Goal: Communication & Community: Participate in discussion

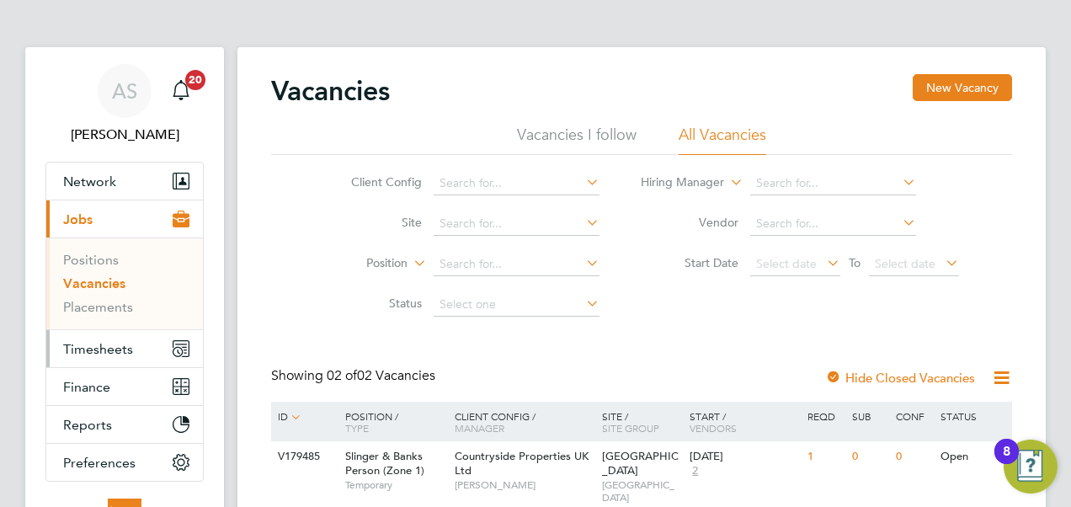
click at [113, 347] on span "Timesheets" at bounding box center [98, 349] width 70 height 16
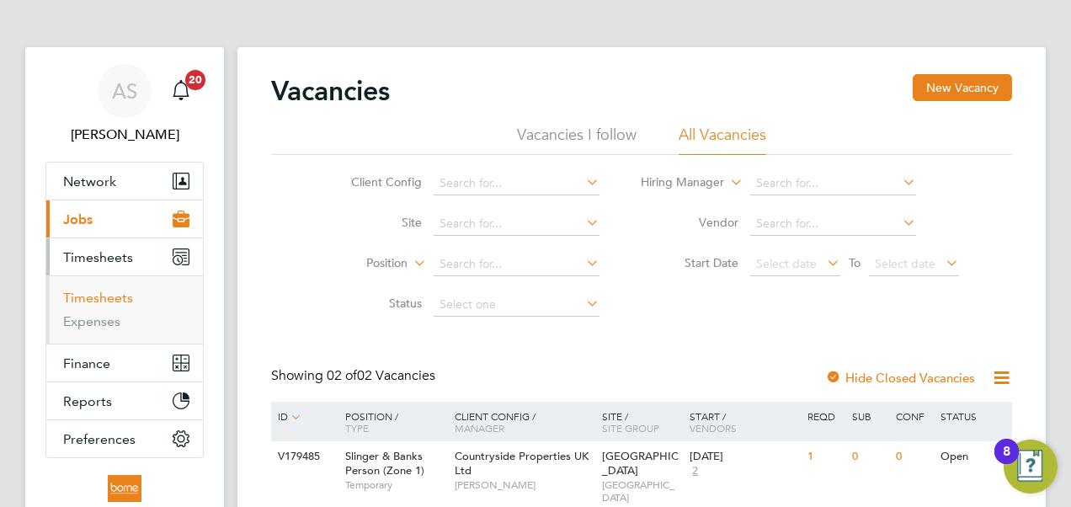
click at [116, 296] on link "Timesheets" at bounding box center [98, 298] width 70 height 16
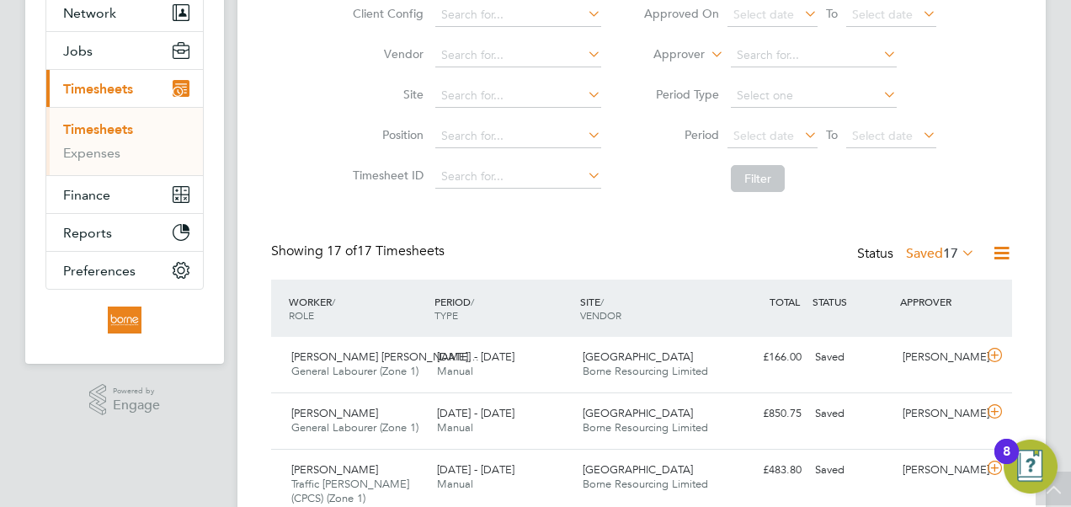
click at [955, 254] on span "17" at bounding box center [950, 253] width 15 height 17
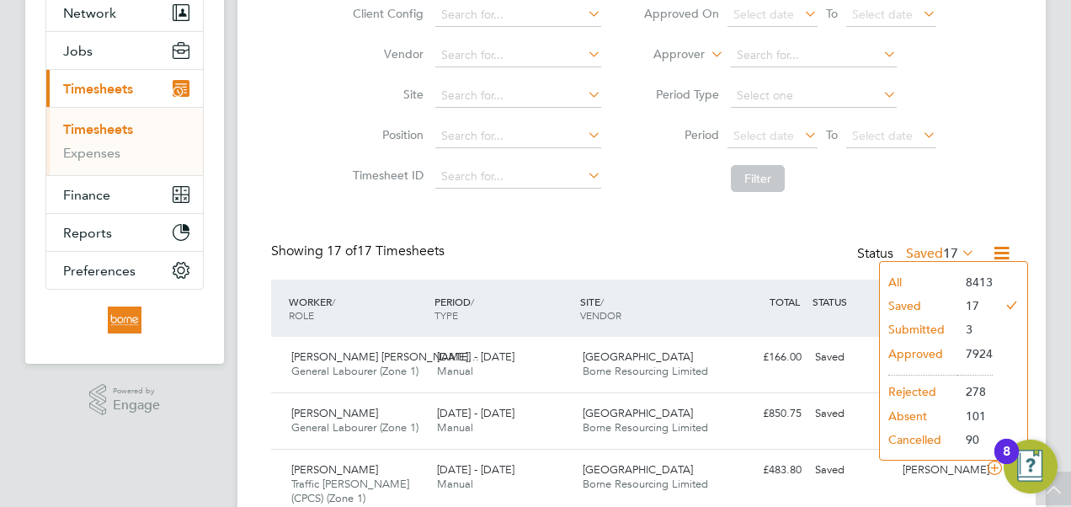
click at [938, 324] on li "Submitted" at bounding box center [918, 329] width 77 height 24
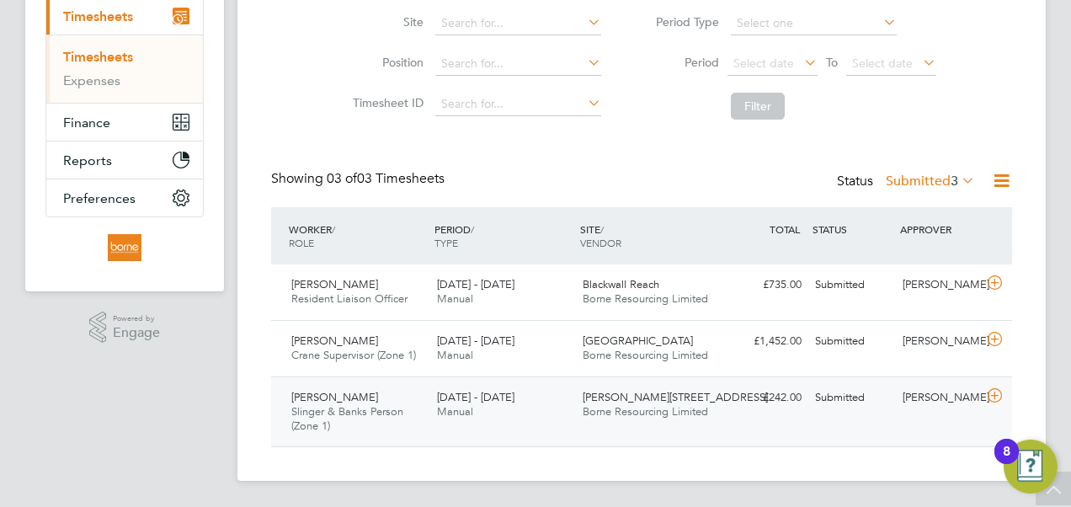
click at [727, 409] on div "£242.00 Submitted" at bounding box center [765, 398] width 88 height 28
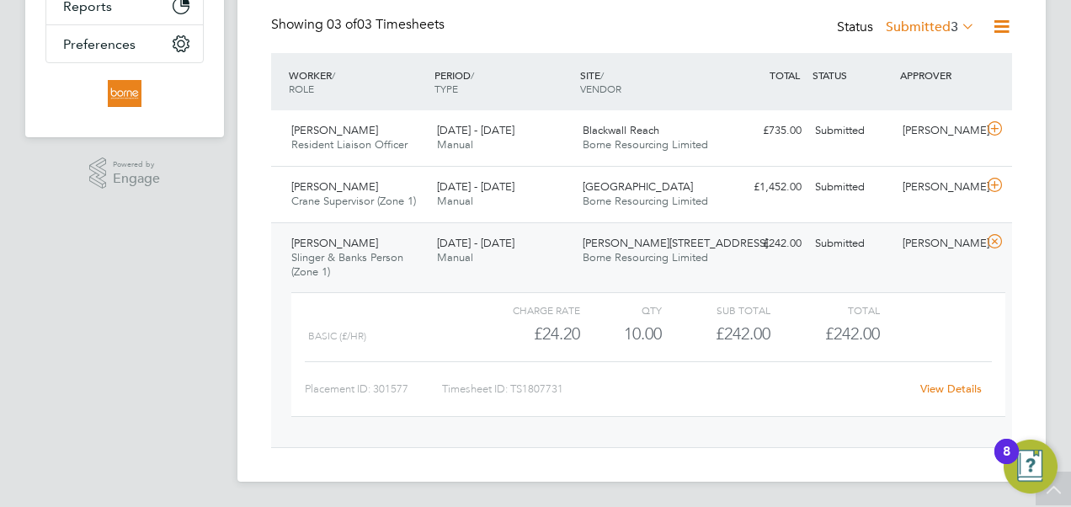
click at [963, 386] on link "View Details" at bounding box center [950, 389] width 61 height 14
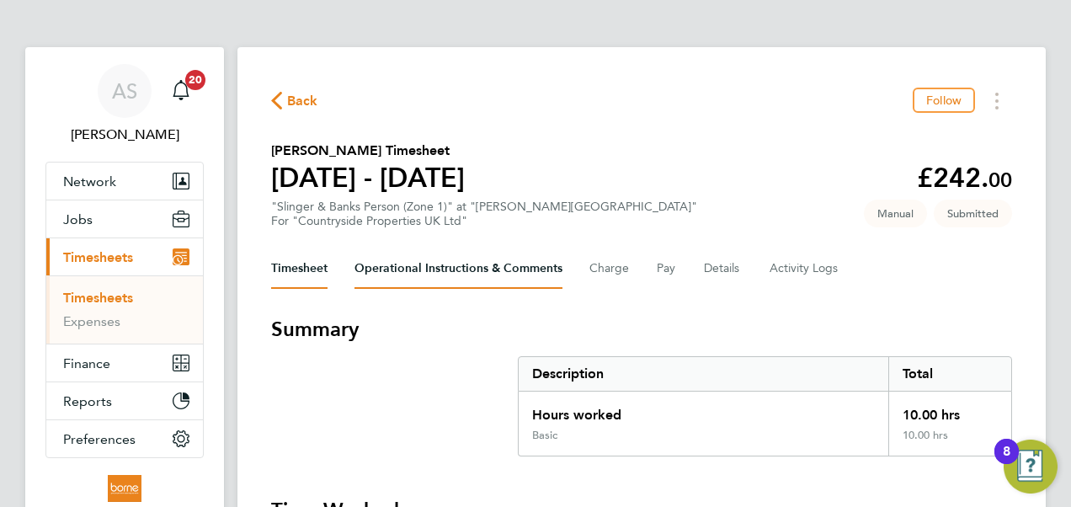
click at [497, 275] on Comments-tab "Operational Instructions & Comments" at bounding box center [459, 268] width 208 height 40
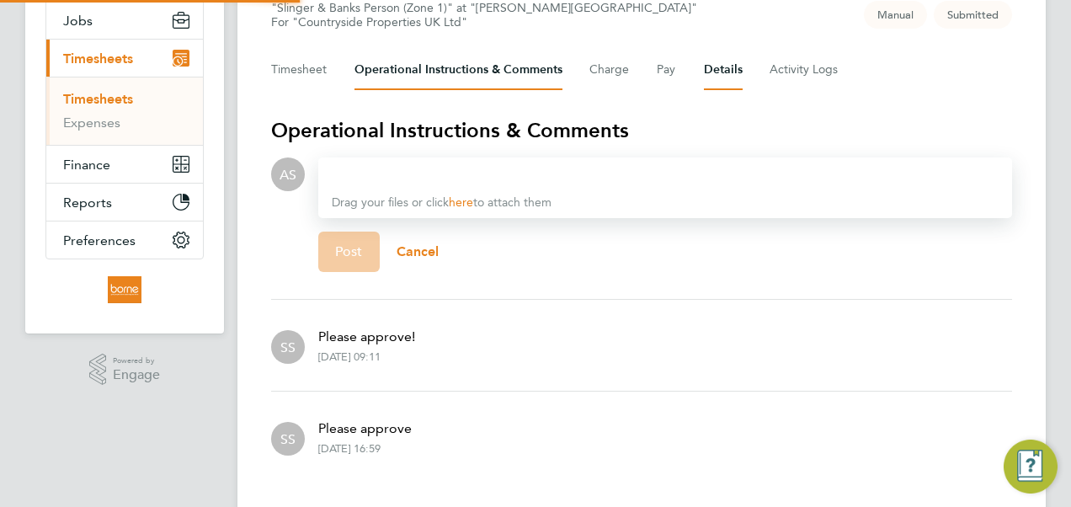
scroll to position [241, 0]
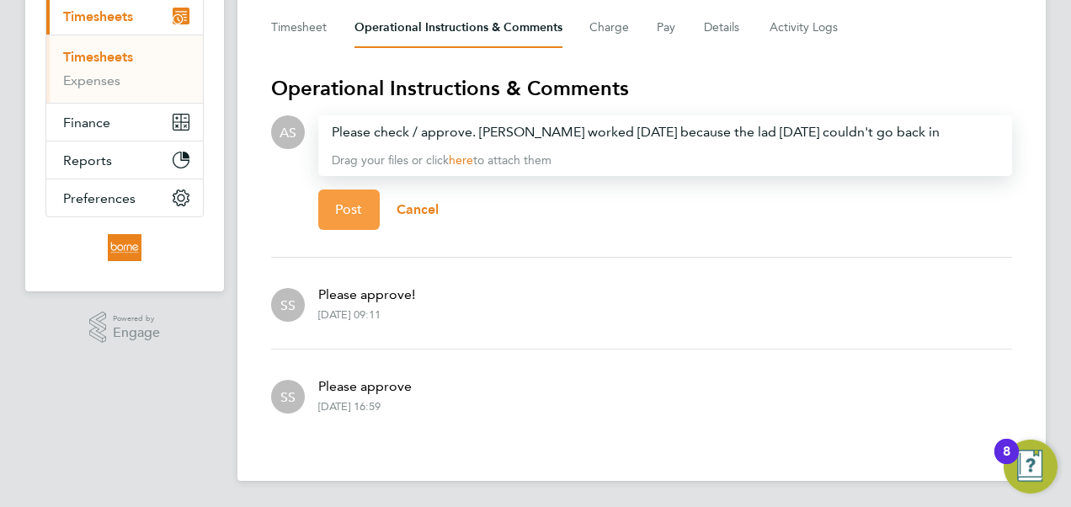
click at [363, 203] on button "Post" at bounding box center [348, 209] width 61 height 40
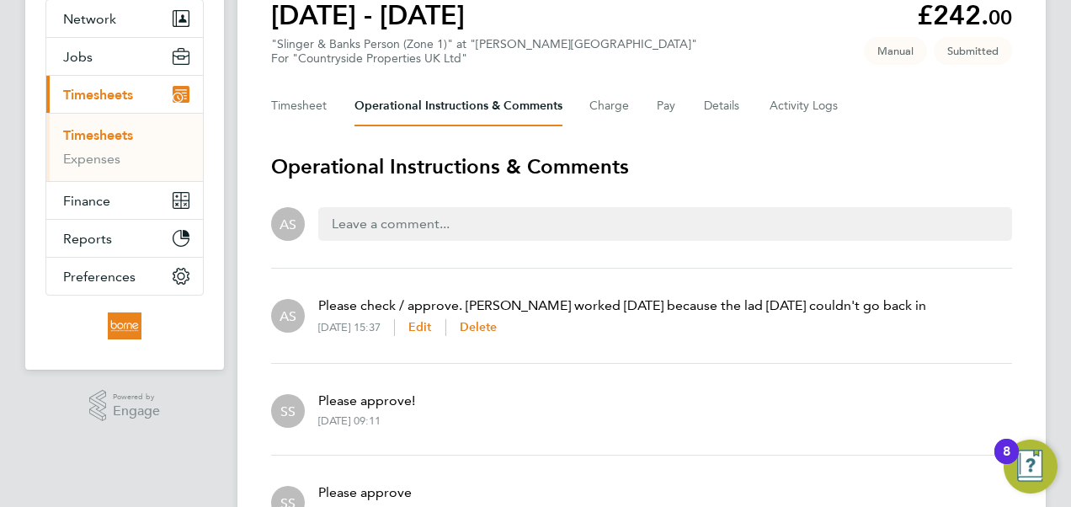
scroll to position [72, 0]
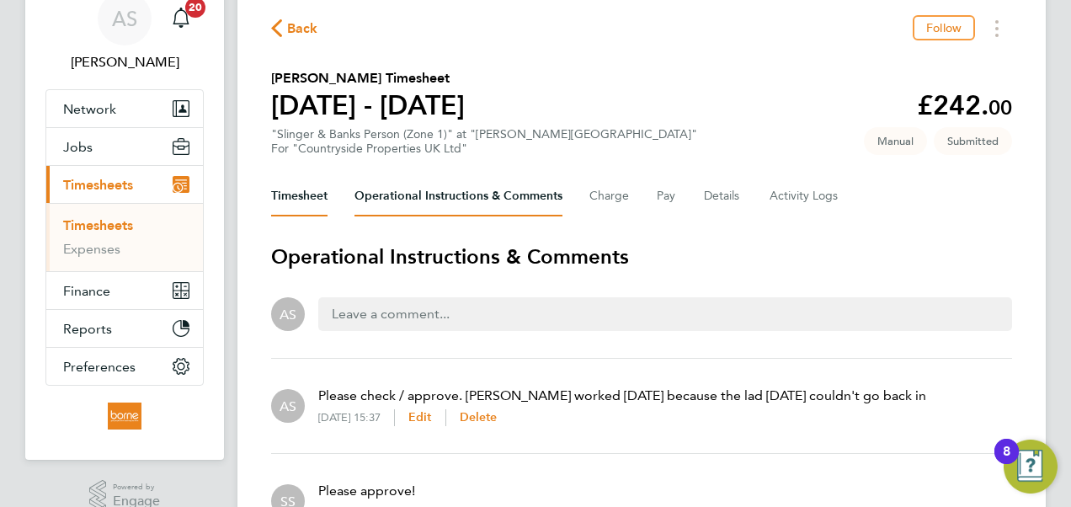
click at [315, 186] on button "Timesheet" at bounding box center [299, 196] width 56 height 40
